Goal: Information Seeking & Learning: Learn about a topic

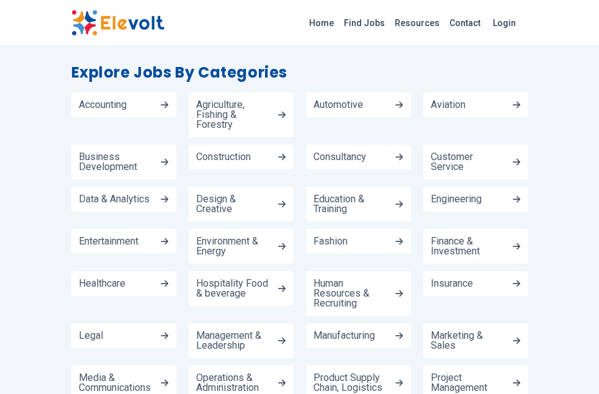
scroll to position [1055, 0]
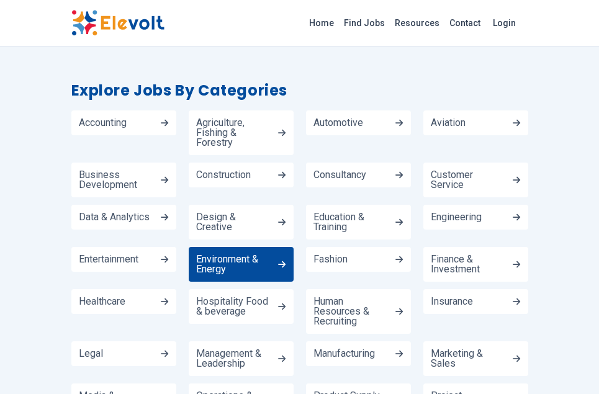
click at [222, 260] on span "Environment & Energy" at bounding box center [235, 265] width 78 height 20
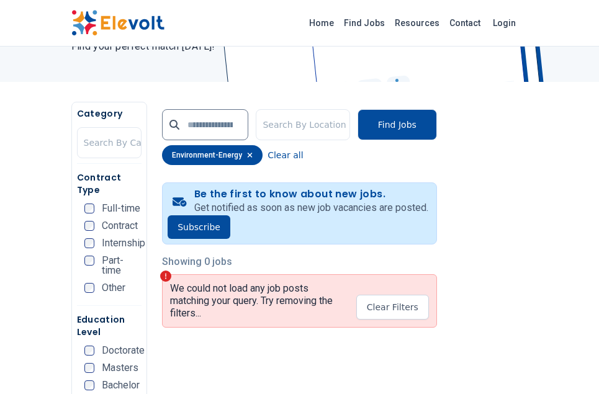
scroll to position [135, 0]
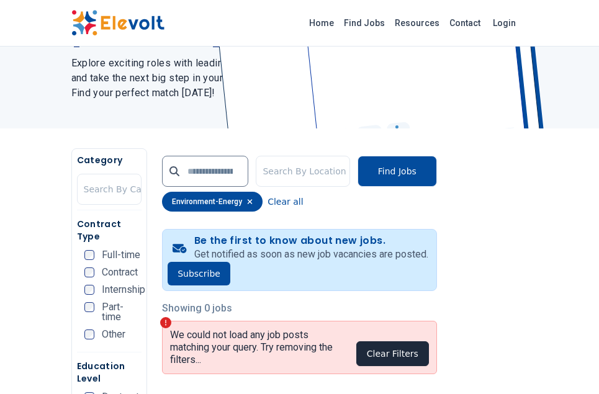
click at [399, 350] on button "Clear Filters" at bounding box center [392, 353] width 73 height 25
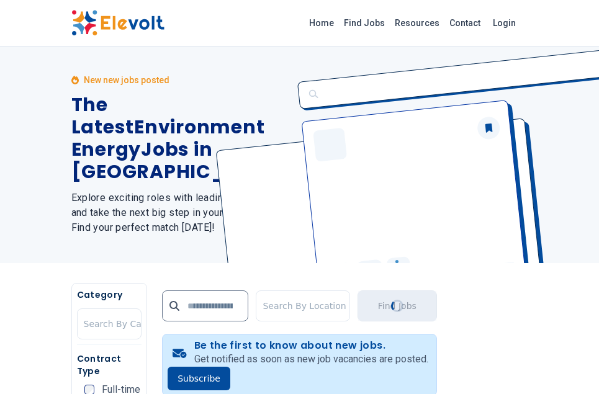
scroll to position [0, 0]
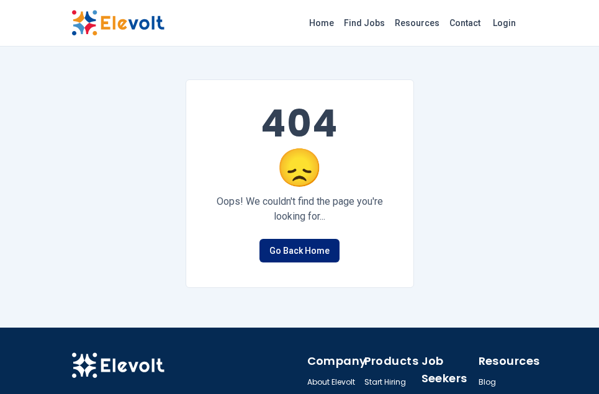
click at [288, 247] on link "Go Back Home" at bounding box center [300, 251] width 80 height 24
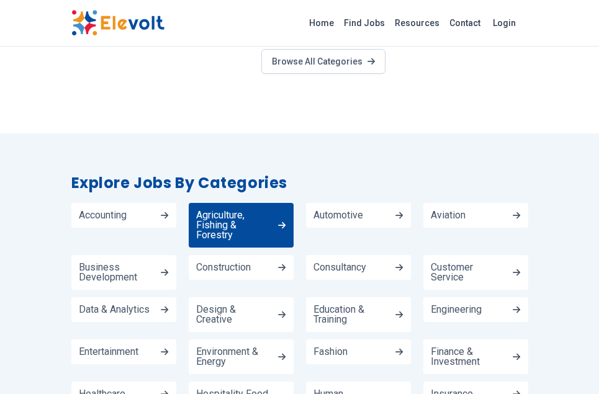
scroll to position [1055, 0]
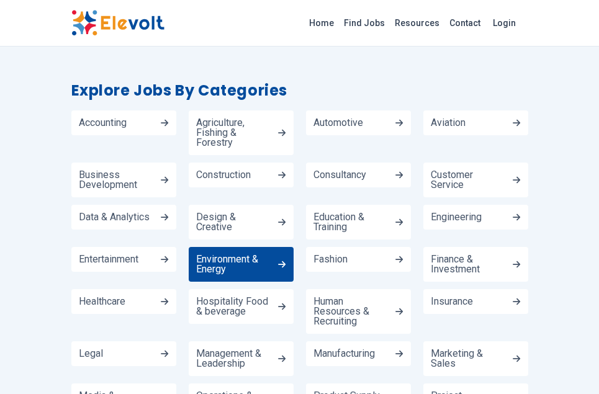
click at [237, 264] on span "Environment & Energy" at bounding box center [235, 265] width 78 height 20
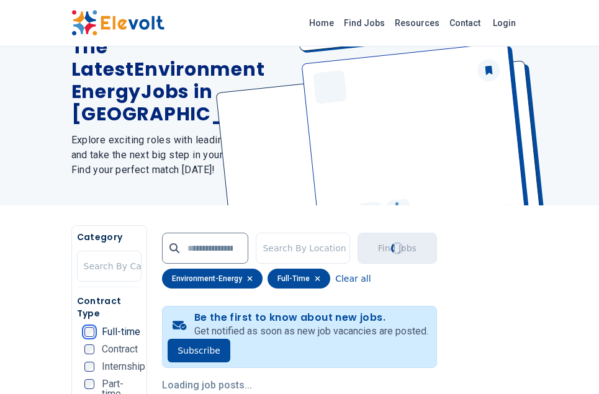
scroll to position [62, 0]
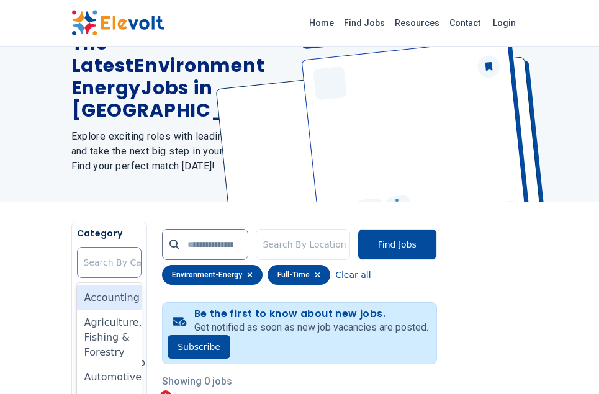
click at [138, 270] on div at bounding box center [127, 262] width 86 height 25
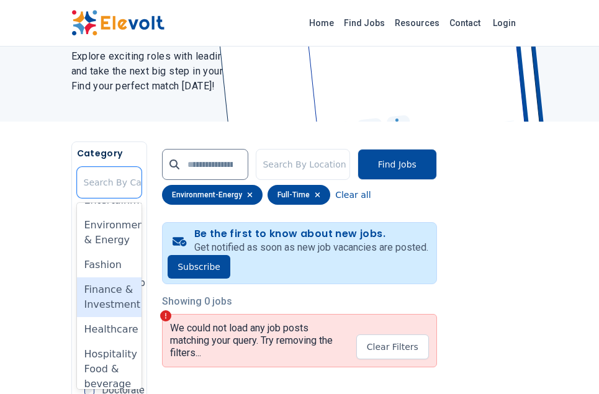
scroll to position [373, 0]
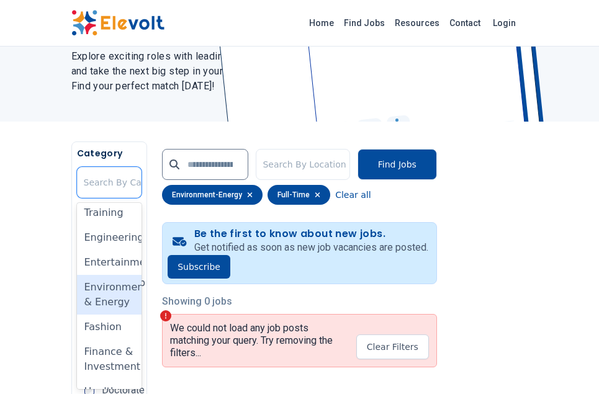
click at [115, 315] on div "Environment & Energy" at bounding box center [109, 295] width 65 height 40
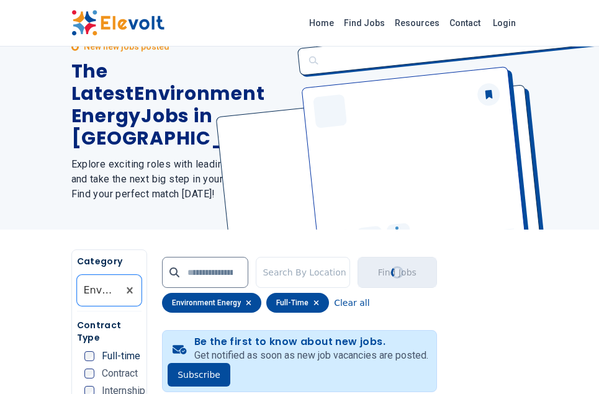
scroll to position [0, 0]
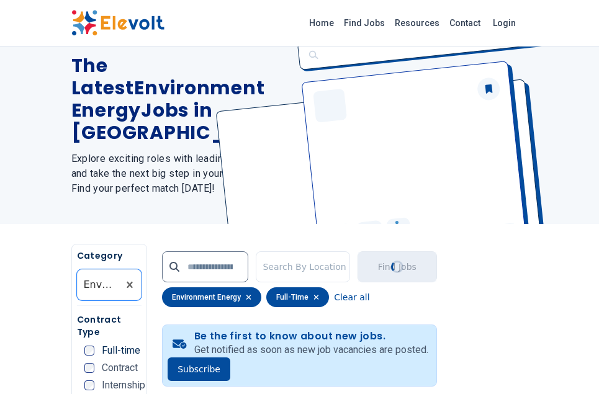
scroll to position [62, 0]
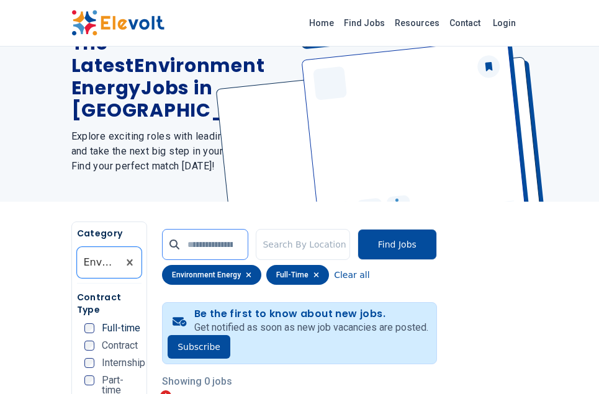
click at [248, 246] on input "text" at bounding box center [205, 244] width 86 height 31
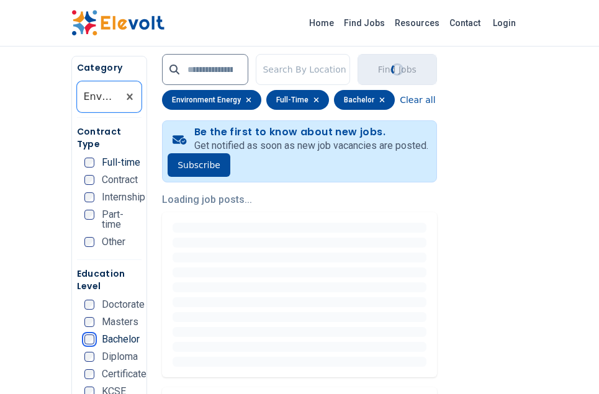
scroll to position [0, 0]
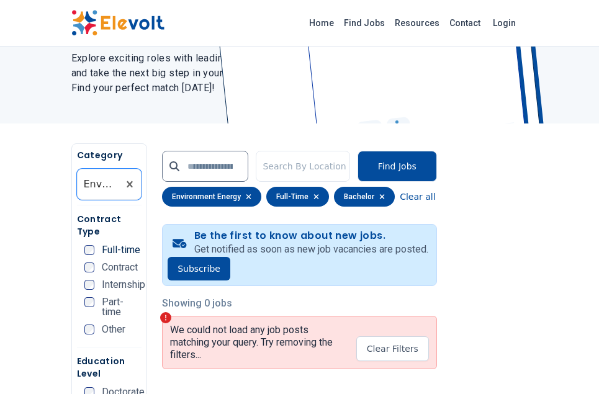
scroll to position [135, 0]
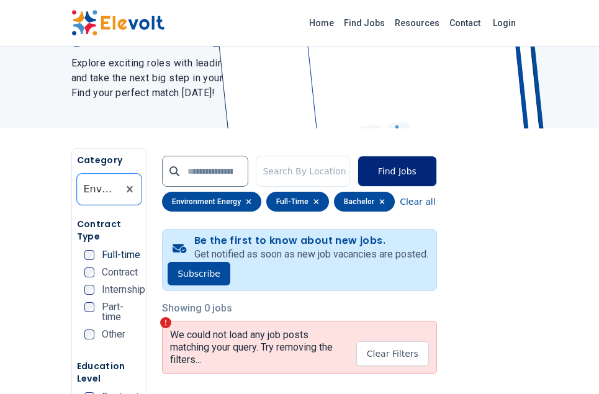
click at [410, 172] on button "Find Jobs" at bounding box center [397, 171] width 79 height 31
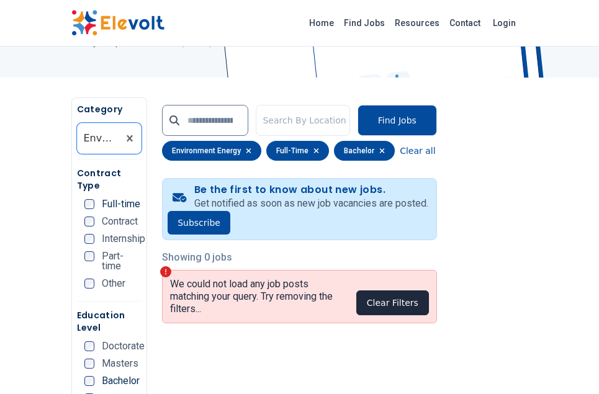
click at [399, 302] on button "Clear Filters" at bounding box center [392, 303] width 73 height 25
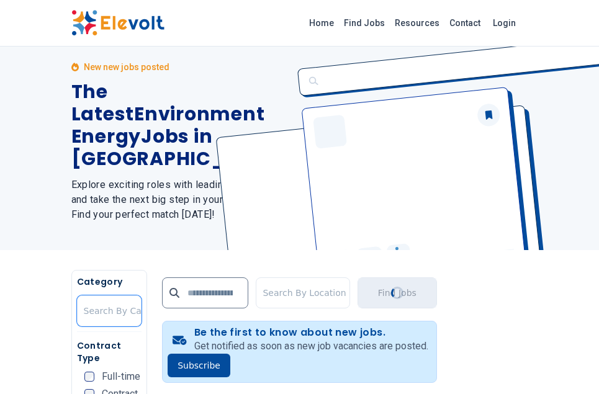
scroll to position [0, 0]
